Goal: Transaction & Acquisition: Purchase product/service

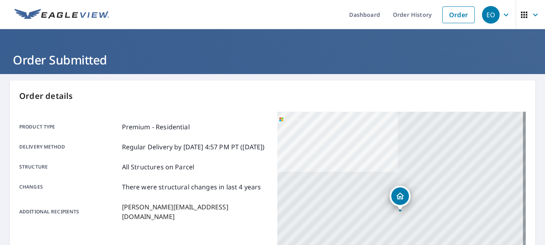
scroll to position [205, 0]
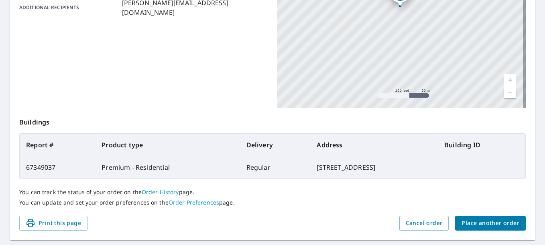
click at [476, 229] on button "Place another order" at bounding box center [490, 223] width 71 height 15
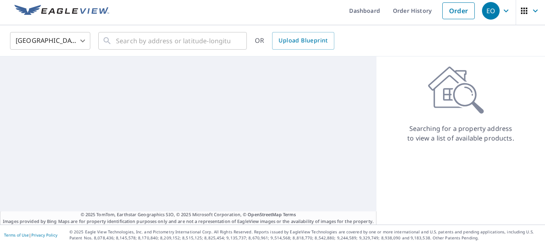
scroll to position [4, 0]
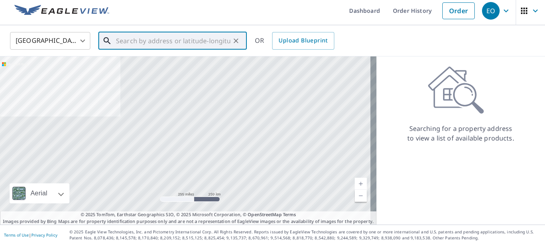
click at [154, 44] on input "text" at bounding box center [173, 41] width 114 height 22
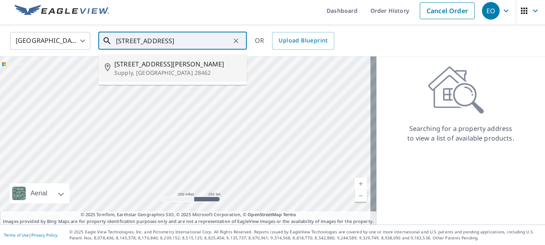
click at [153, 69] on p "Supply, [GEOGRAPHIC_DATA] 28462" at bounding box center [177, 73] width 126 height 8
type input "[STREET_ADDRESS]"
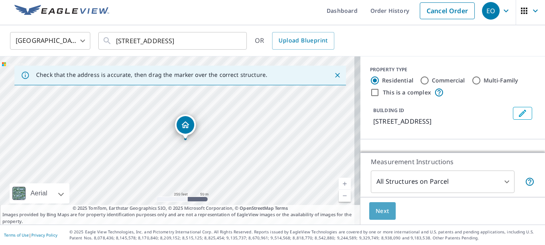
click at [380, 216] on span "Next" at bounding box center [382, 212] width 14 height 10
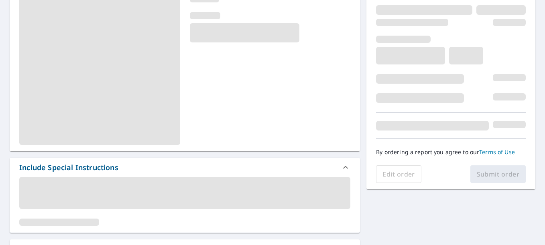
scroll to position [132, 0]
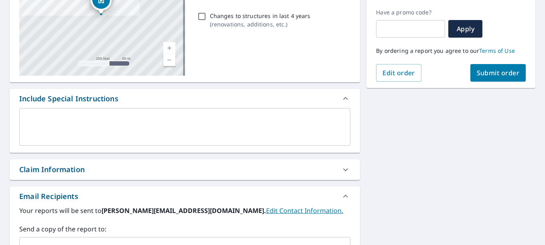
click at [203, 14] on input "Changes to structures in last 4 years ( renovations, additions, etc. )" at bounding box center [202, 17] width 10 height 10
checkbox input "true"
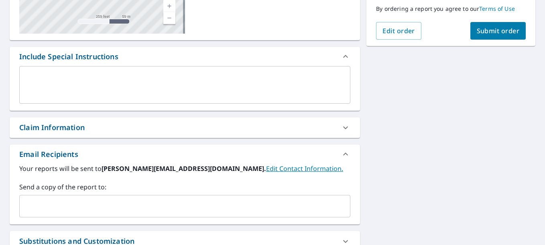
scroll to position [212, 0]
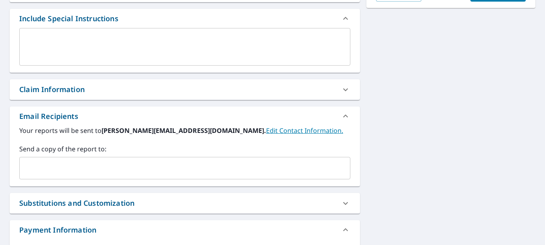
click at [81, 158] on div "​" at bounding box center [184, 168] width 331 height 22
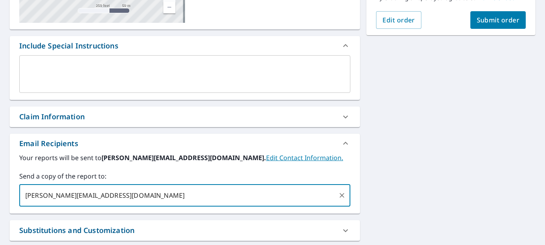
scroll to position [172, 0]
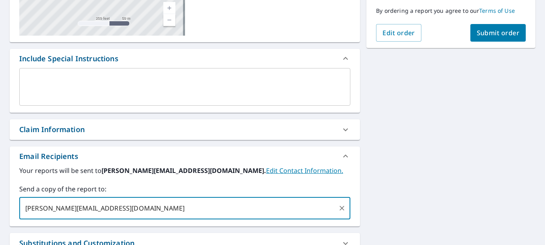
type input "[PERSON_NAME][EMAIL_ADDRESS][DOMAIN_NAME]"
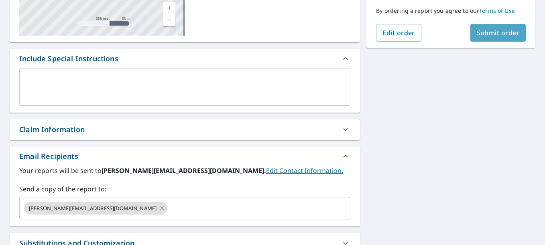
click at [499, 35] on span "Submit order" at bounding box center [497, 32] width 43 height 9
checkbox input "true"
